Goal: Task Accomplishment & Management: Use online tool/utility

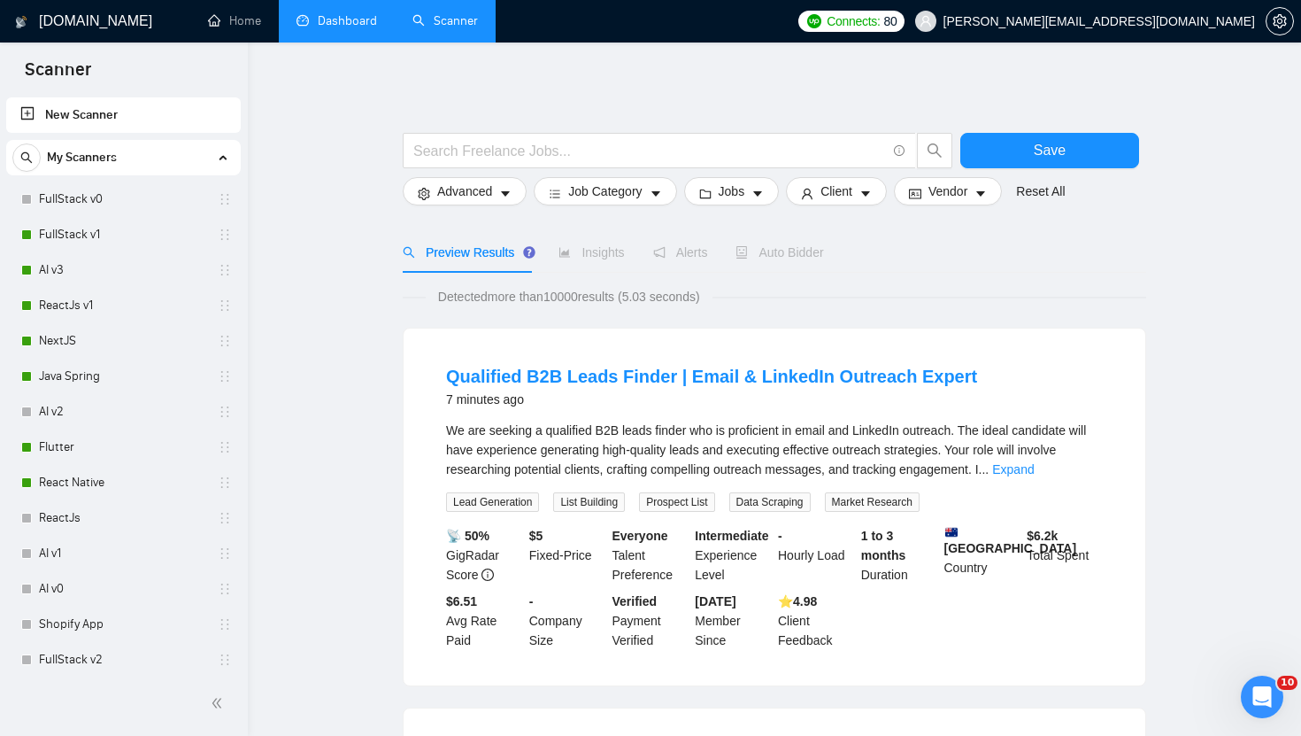
click at [332, 27] on link "Dashboard" at bounding box center [337, 20] width 81 height 15
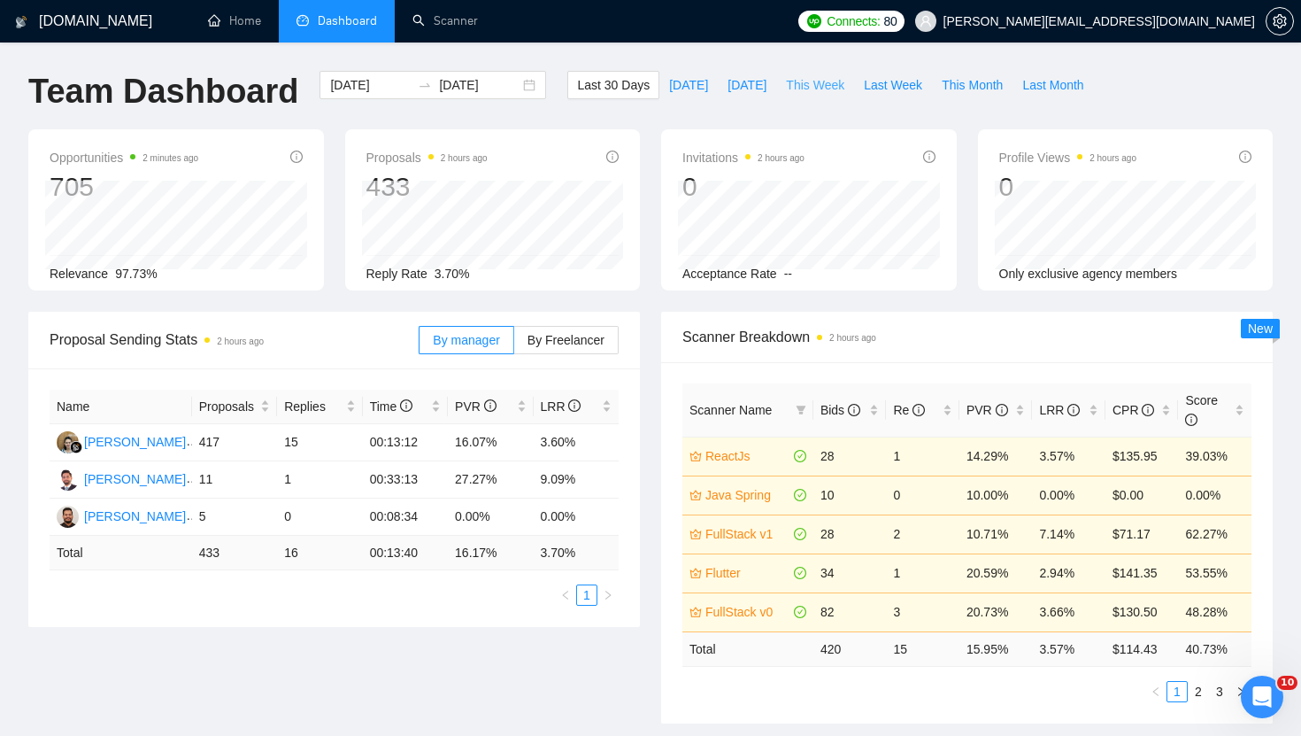
click at [819, 84] on span "This Week" at bounding box center [815, 84] width 58 height 19
type input "[DATE]"
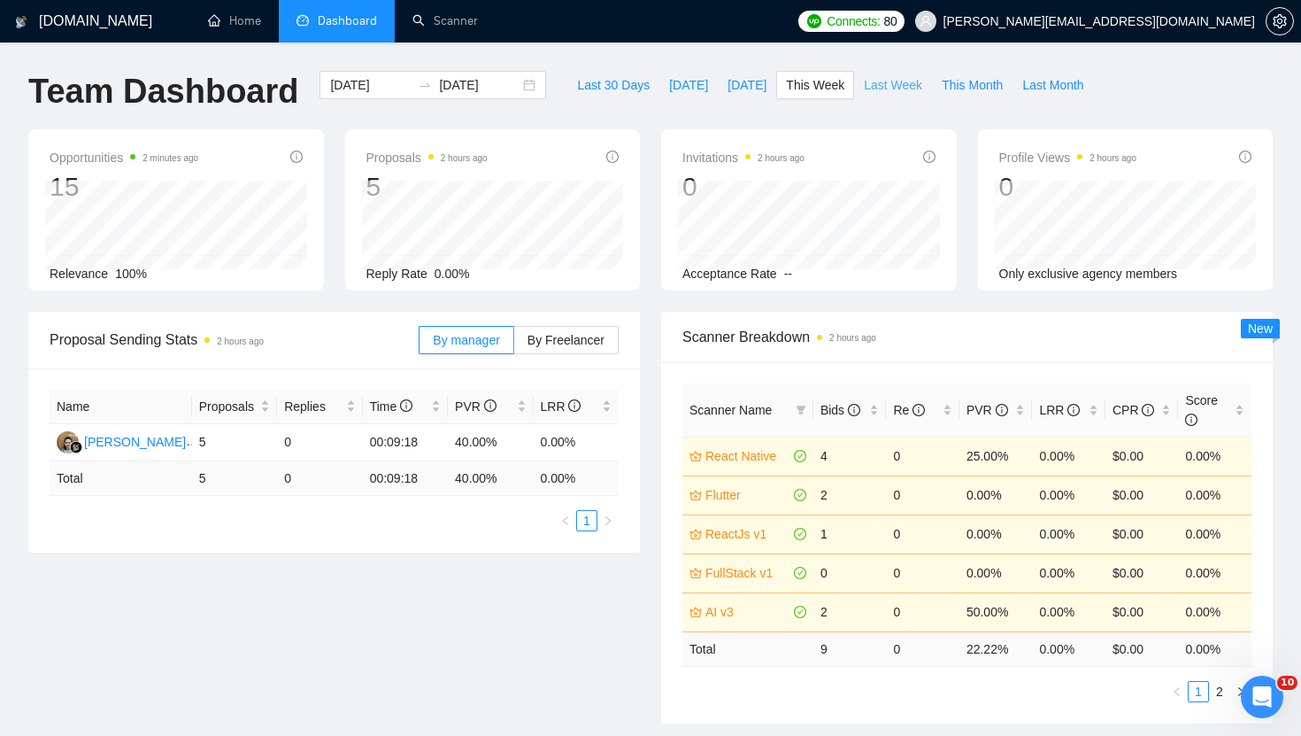
click at [905, 78] on span "Last Week" at bounding box center [893, 84] width 58 height 19
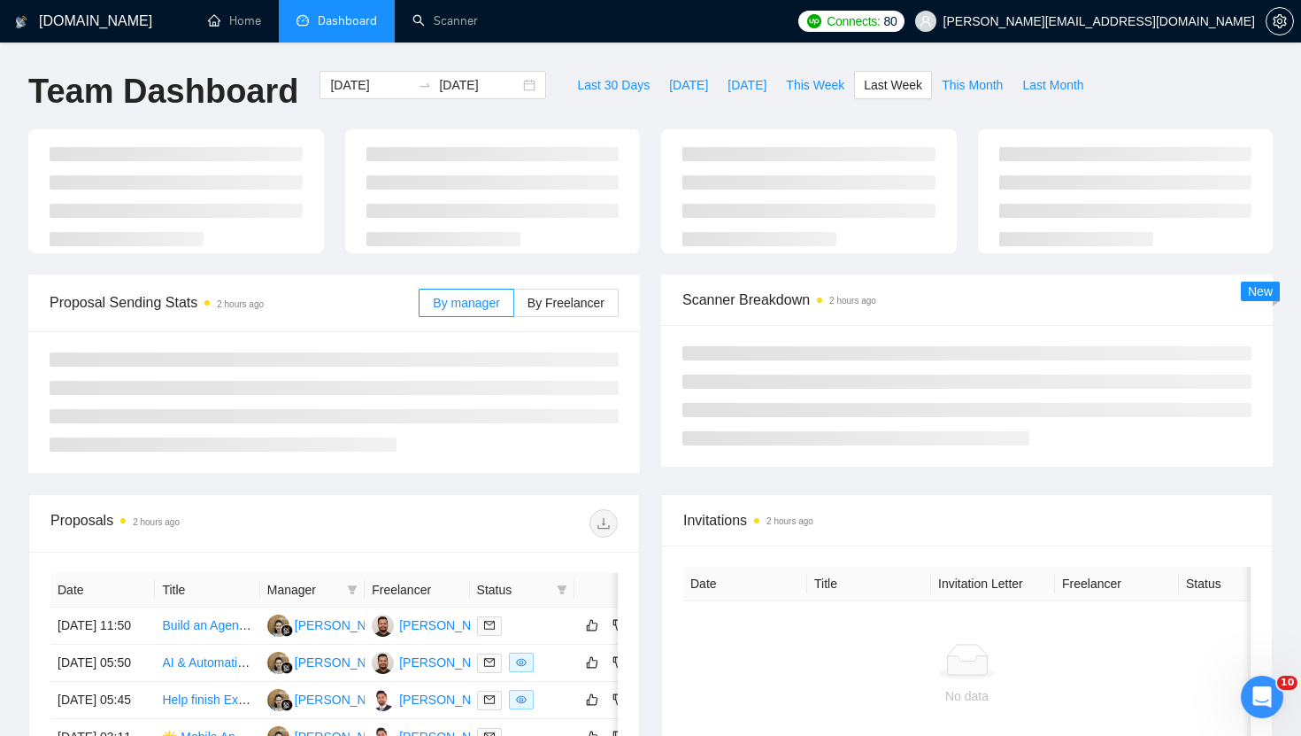
type input "[DATE]"
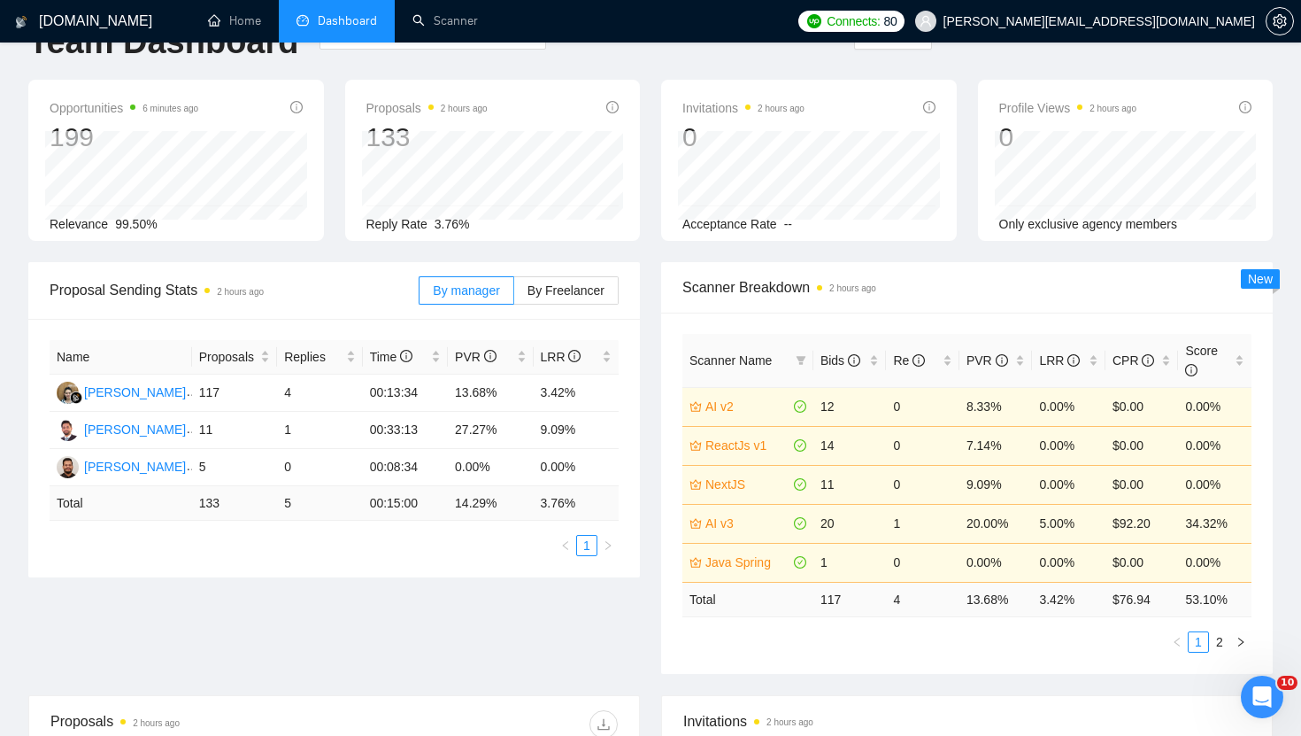
scroll to position [50, 0]
click at [451, 13] on link "Scanner" at bounding box center [446, 20] width 66 height 15
